Goal: Answer question/provide support

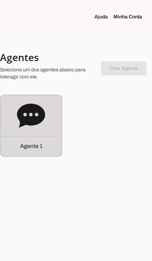
click at [52, 141] on div "Agente 1" at bounding box center [31, 146] width 61 height 20
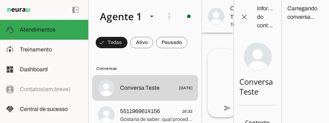
click at [152, 113] on span "5511969614156 16:32" at bounding box center [156, 111] width 72 height 9
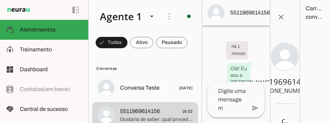
click at [152, 18] on span at bounding box center [281, 16] width 17 height 17
click at [152, 20] on div at bounding box center [250, 13] width 40 height 16
click at [152, 10] on span "5511969614156" at bounding box center [250, 9] width 40 height 8
click at [152, 17] on span at bounding box center [281, 16] width 17 height 17
